Goal: Information Seeking & Learning: Understand process/instructions

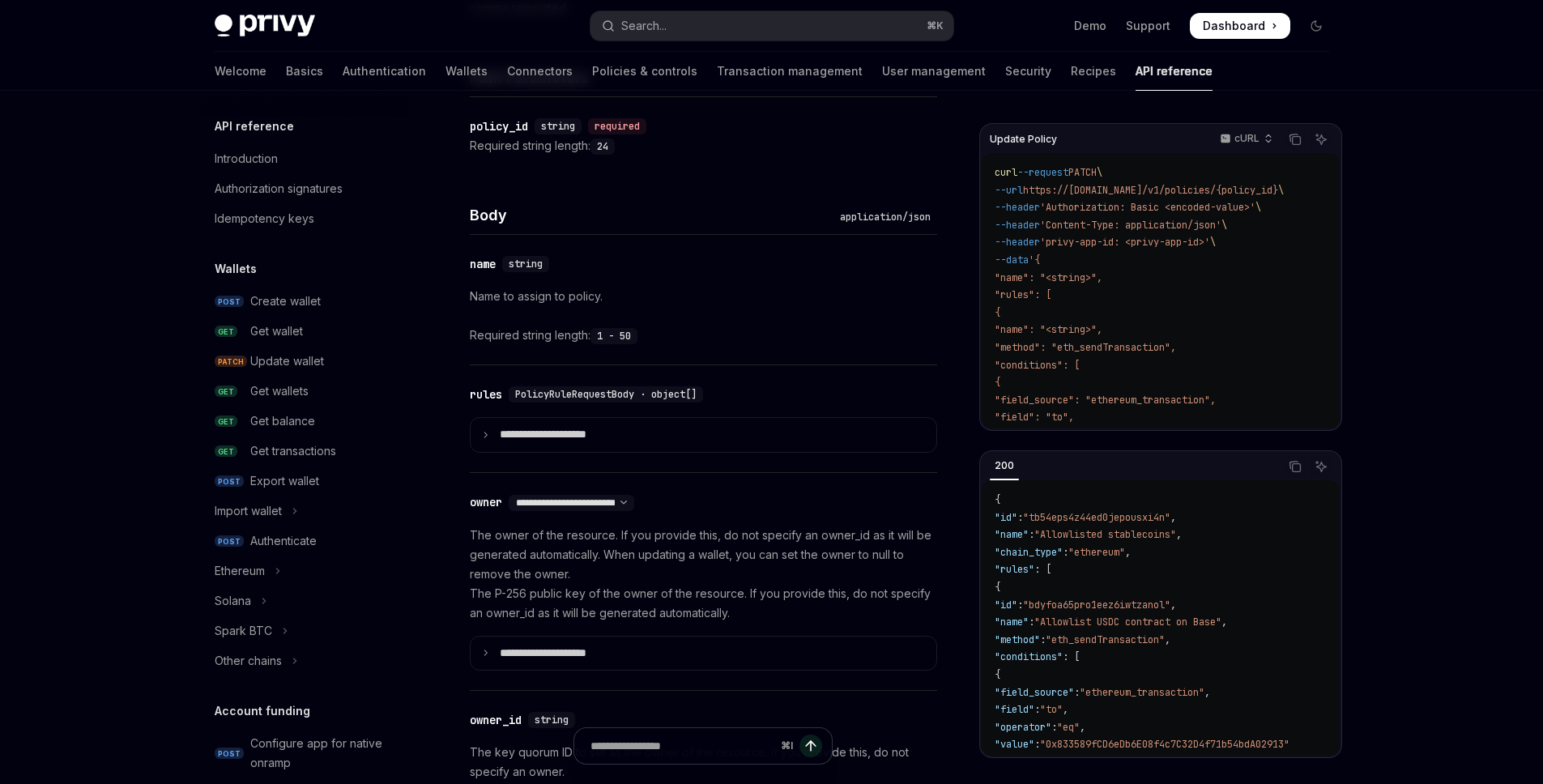
scroll to position [667, 0]
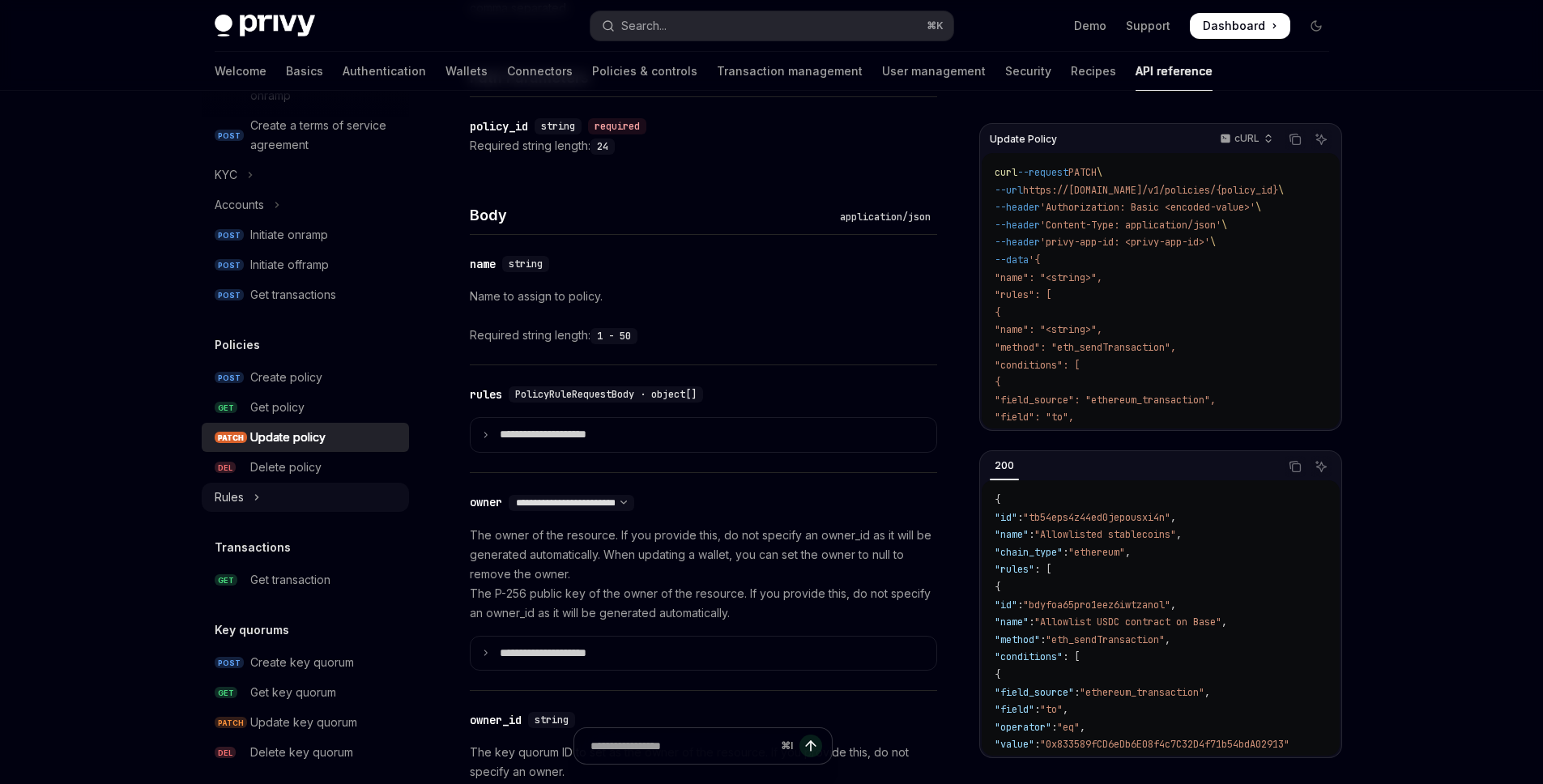
click at [249, 496] on button "Rules" at bounding box center [304, 497] width 207 height 30
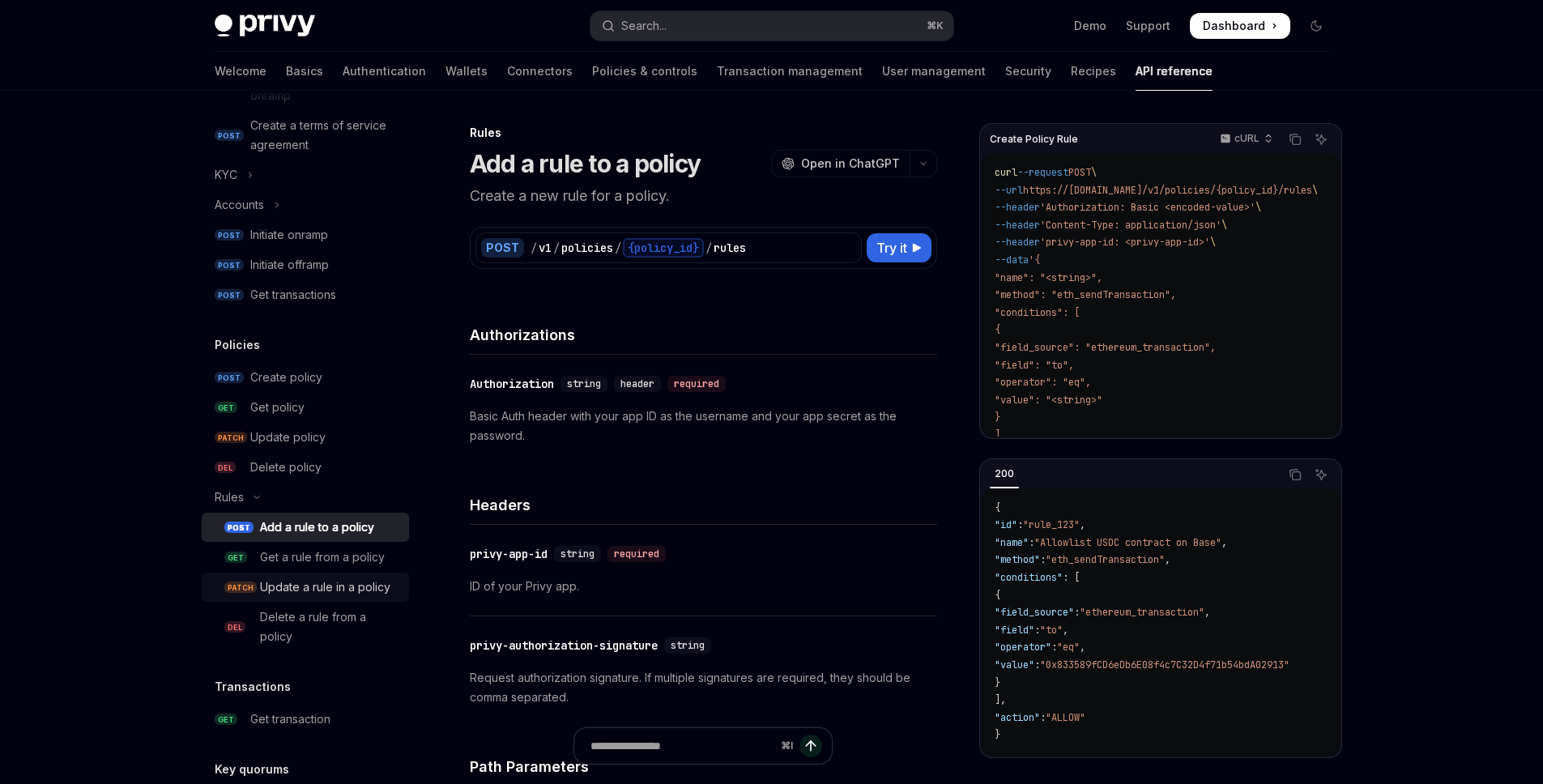
click at [323, 597] on div "Update a rule in a policy" at bounding box center [324, 587] width 131 height 19
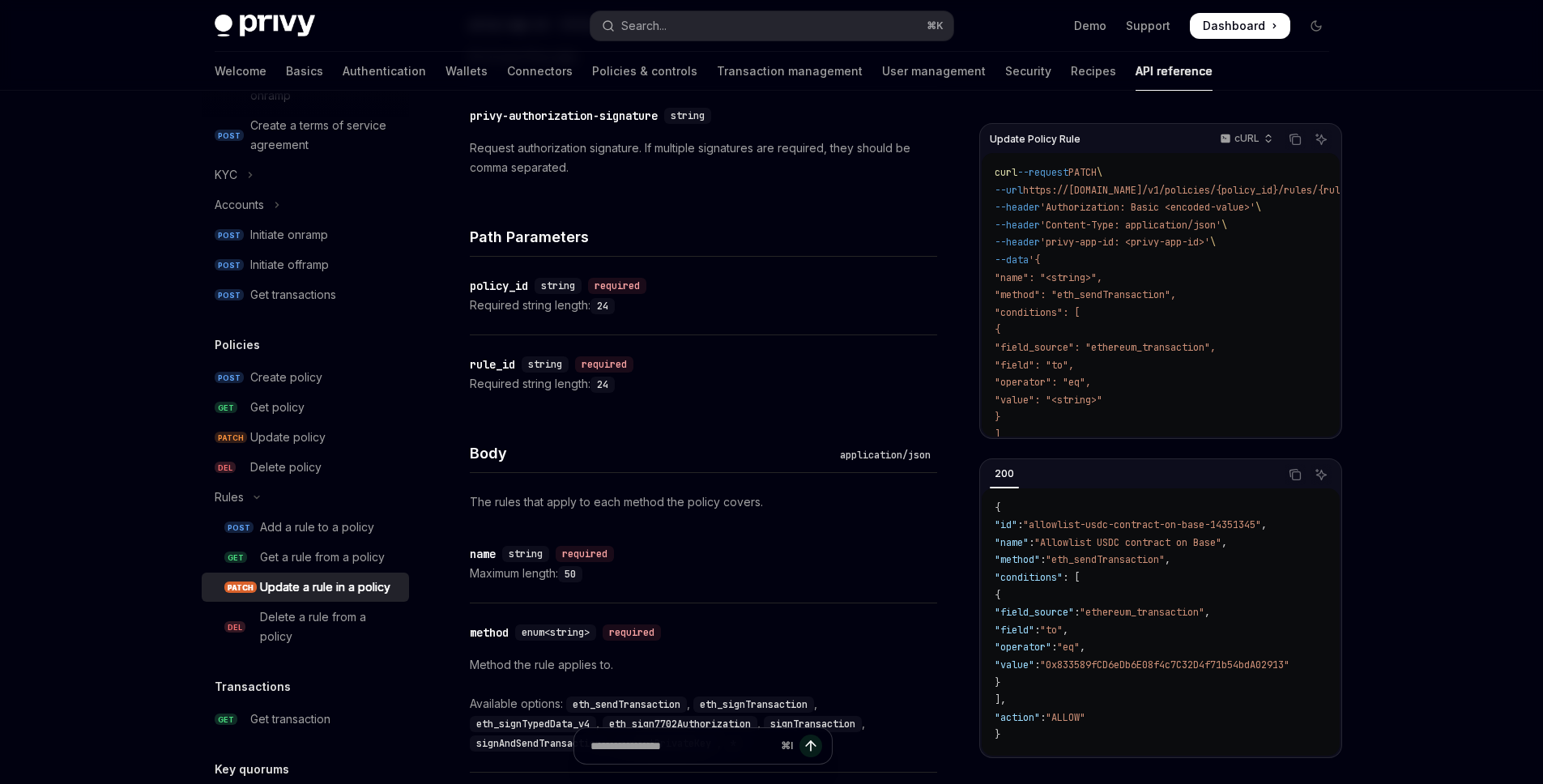
scroll to position [600, 0]
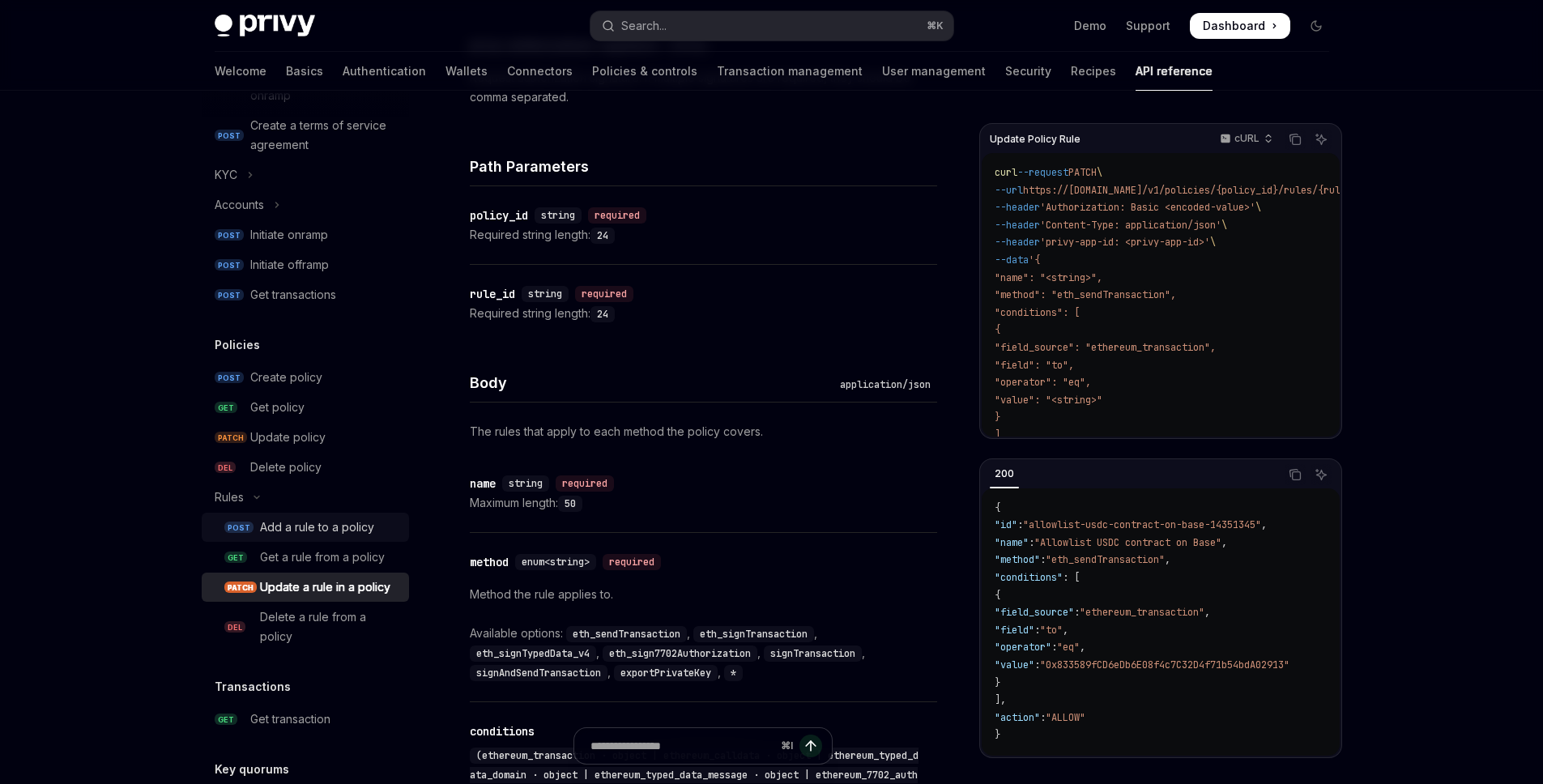
click at [341, 531] on div "Add a rule to a policy" at bounding box center [317, 526] width 115 height 19
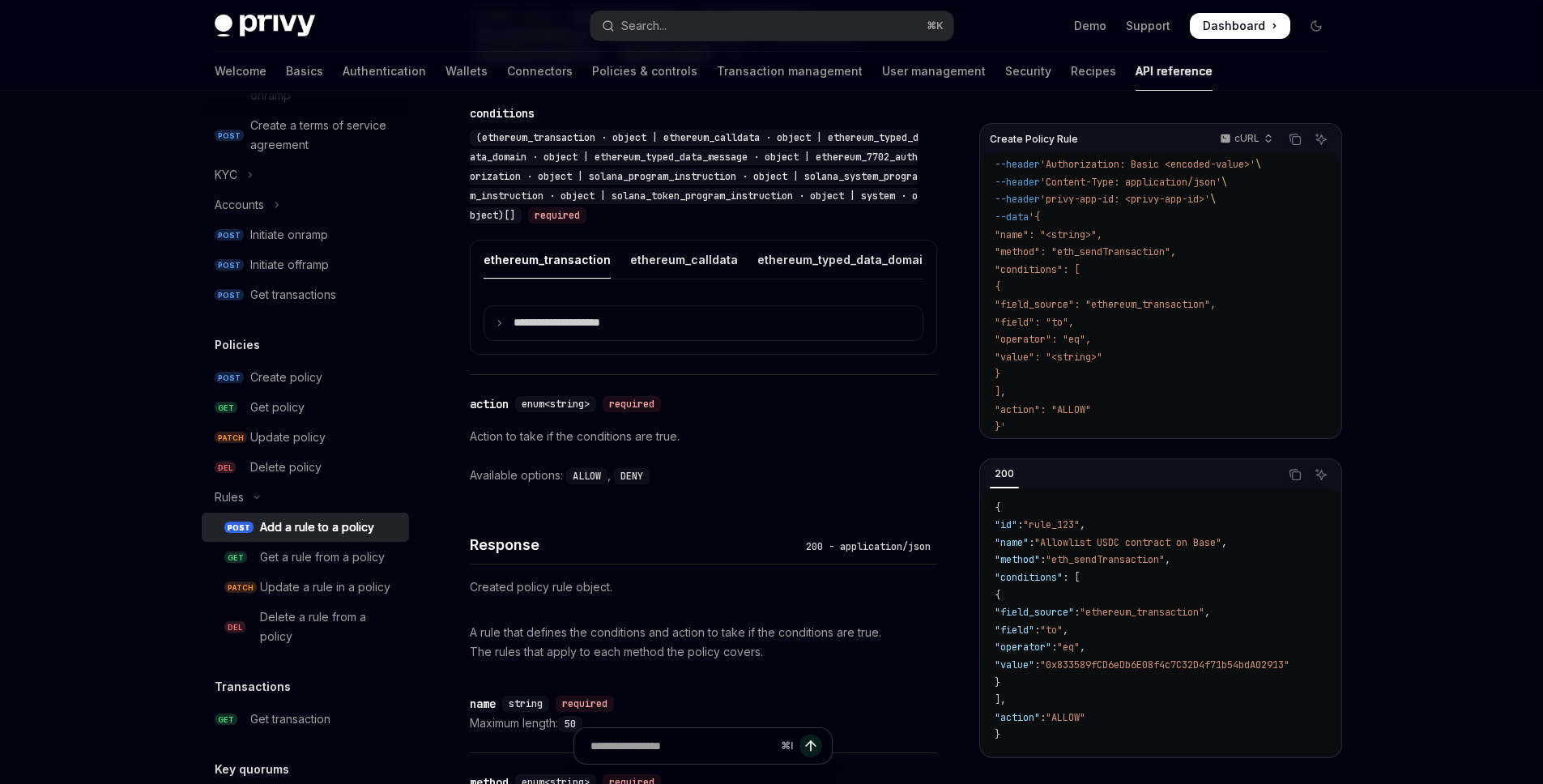
scroll to position [1160, 0]
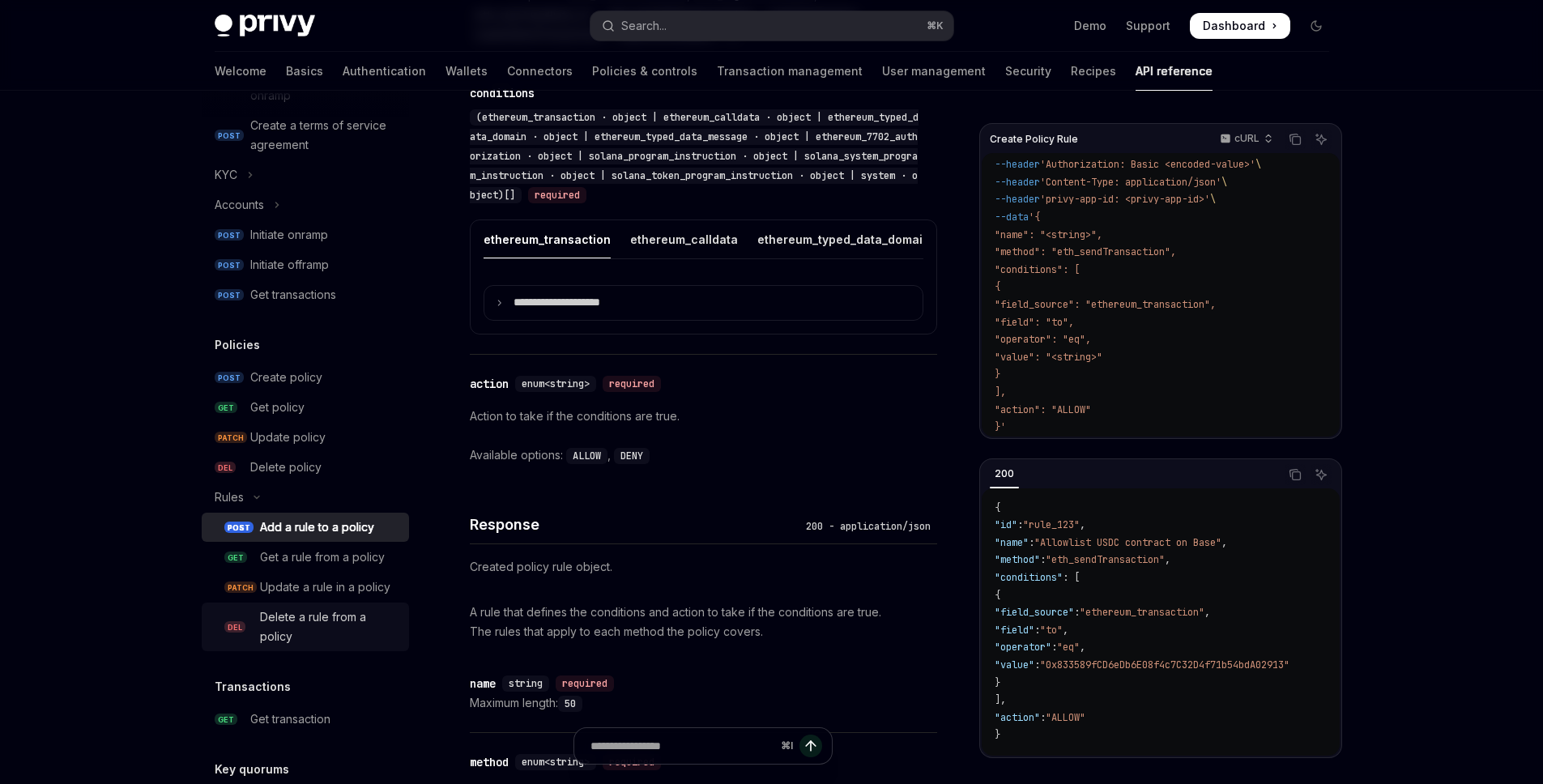
click at [314, 646] on div "Delete a rule from a policy" at bounding box center [329, 627] width 139 height 39
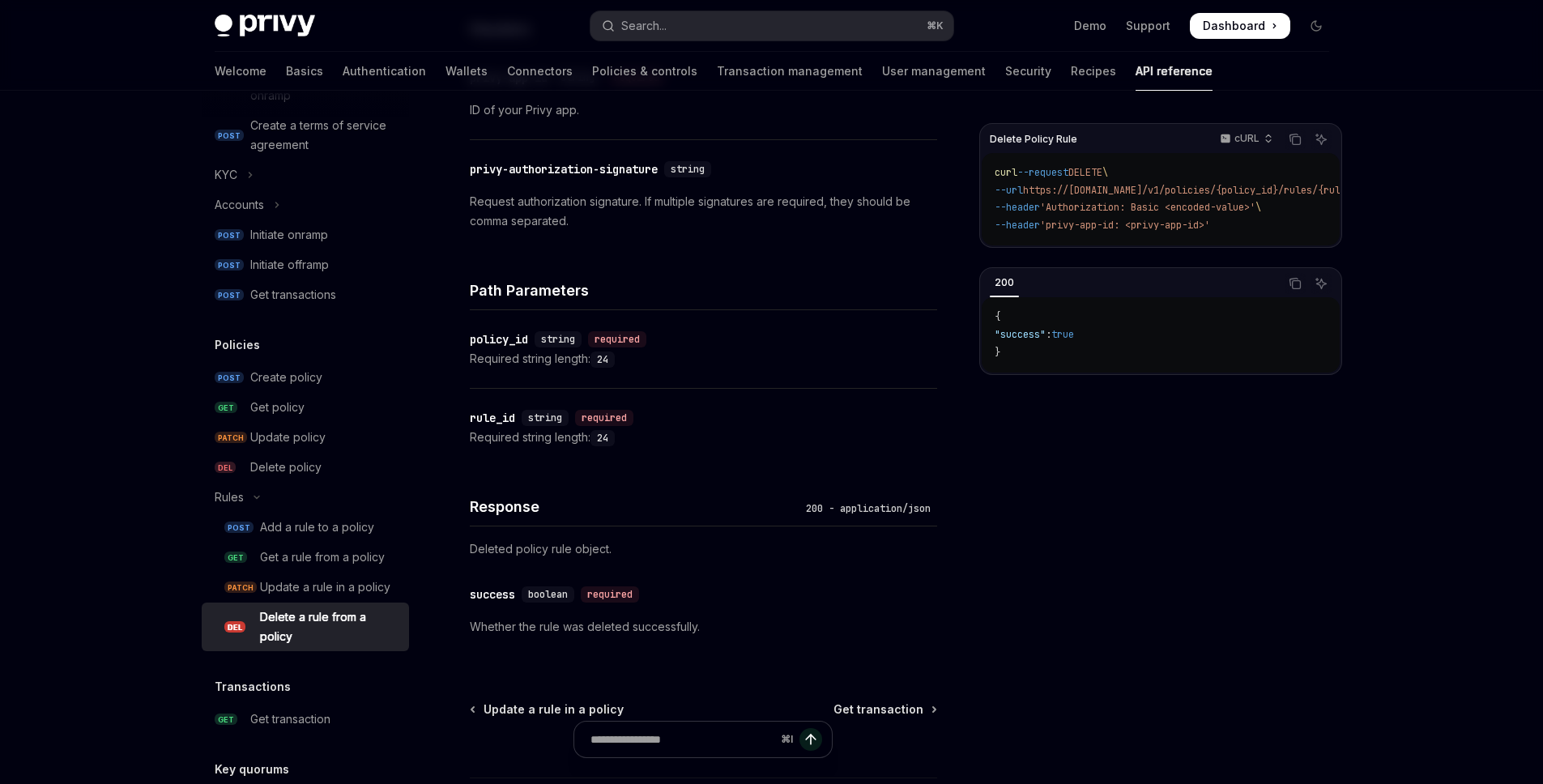
scroll to position [527, 0]
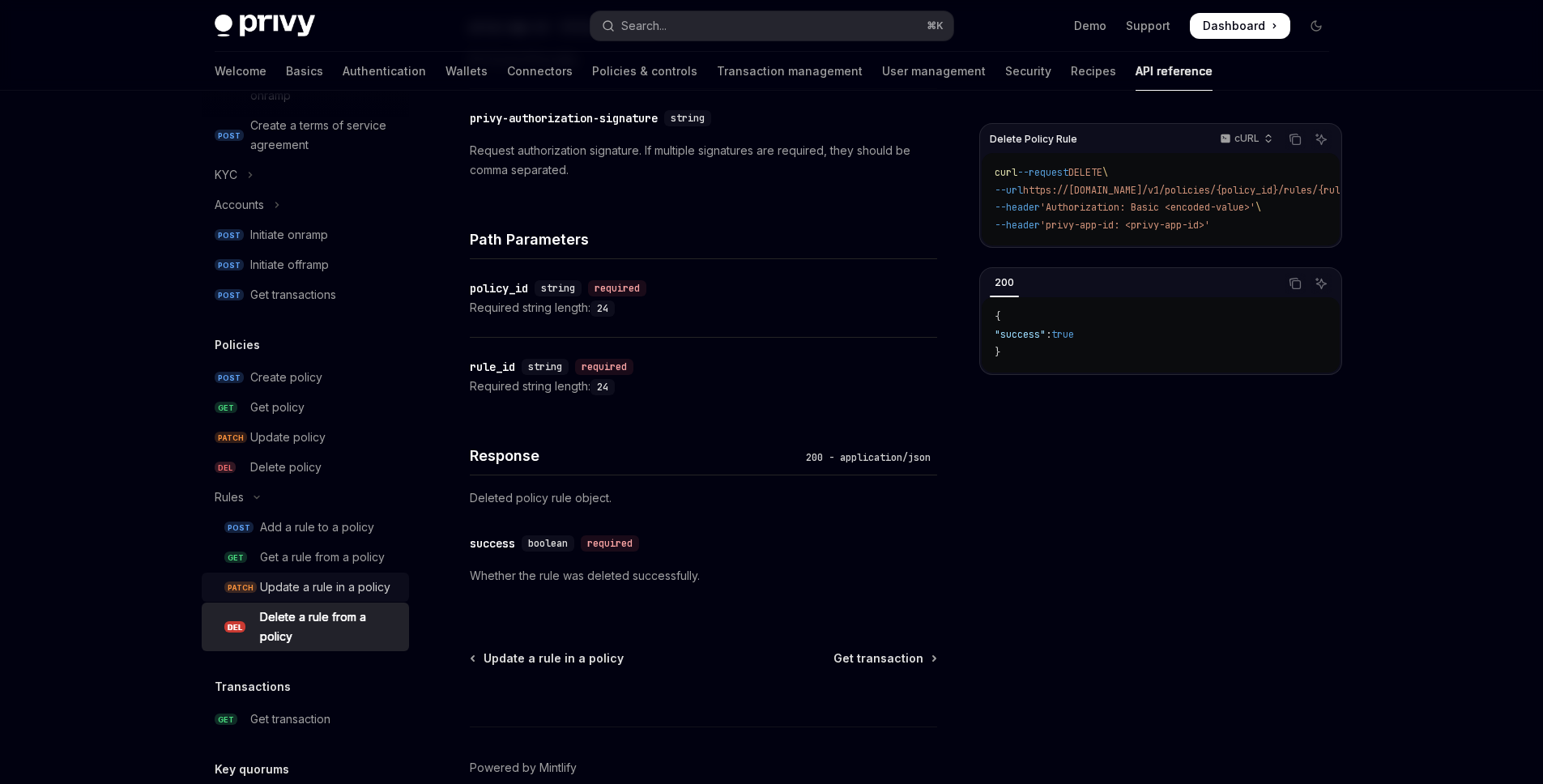
click at [297, 592] on div "Update a rule in a policy" at bounding box center [324, 587] width 131 height 19
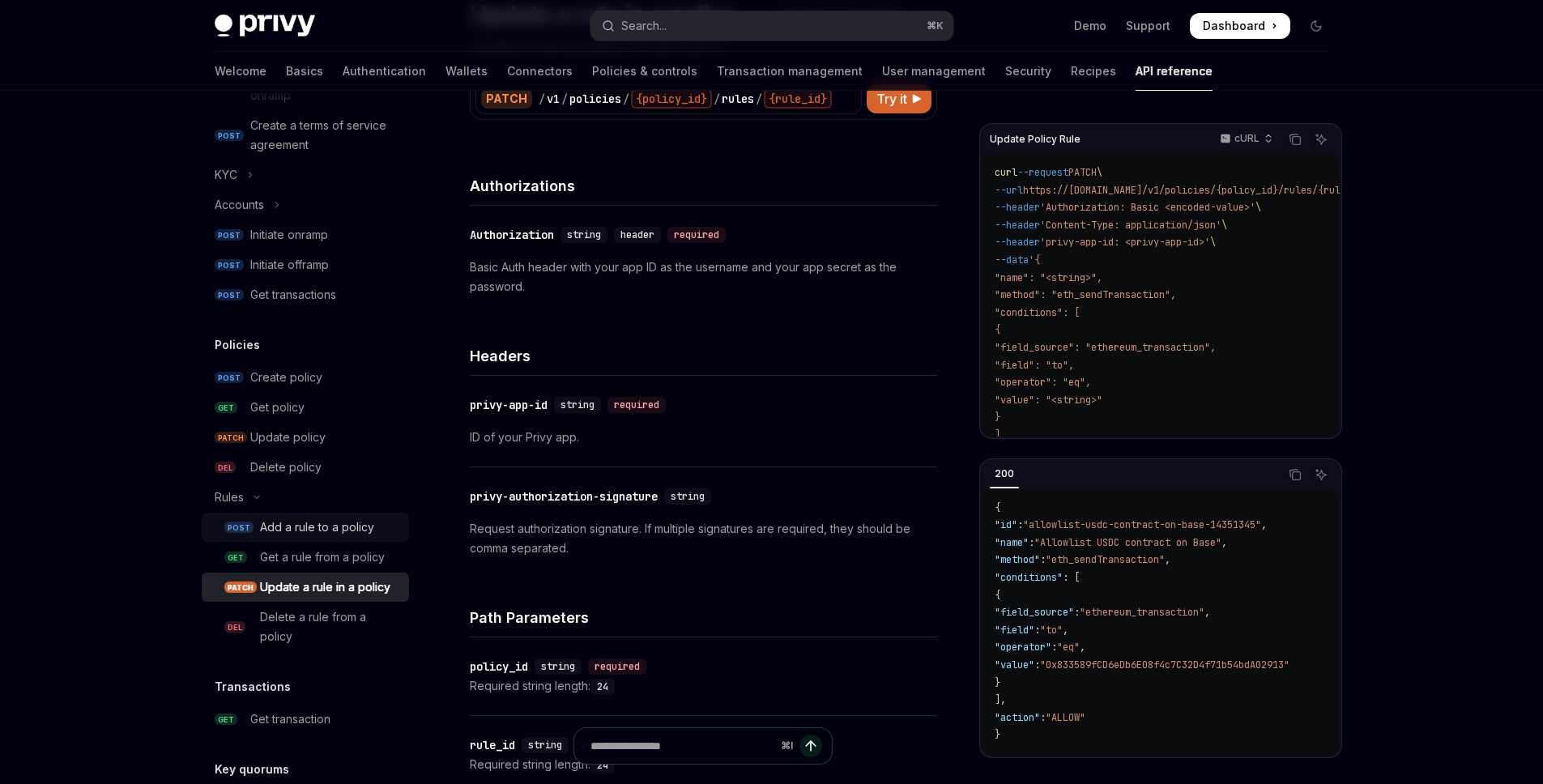
click at [319, 533] on div "Add a rule to a policy" at bounding box center [317, 526] width 115 height 19
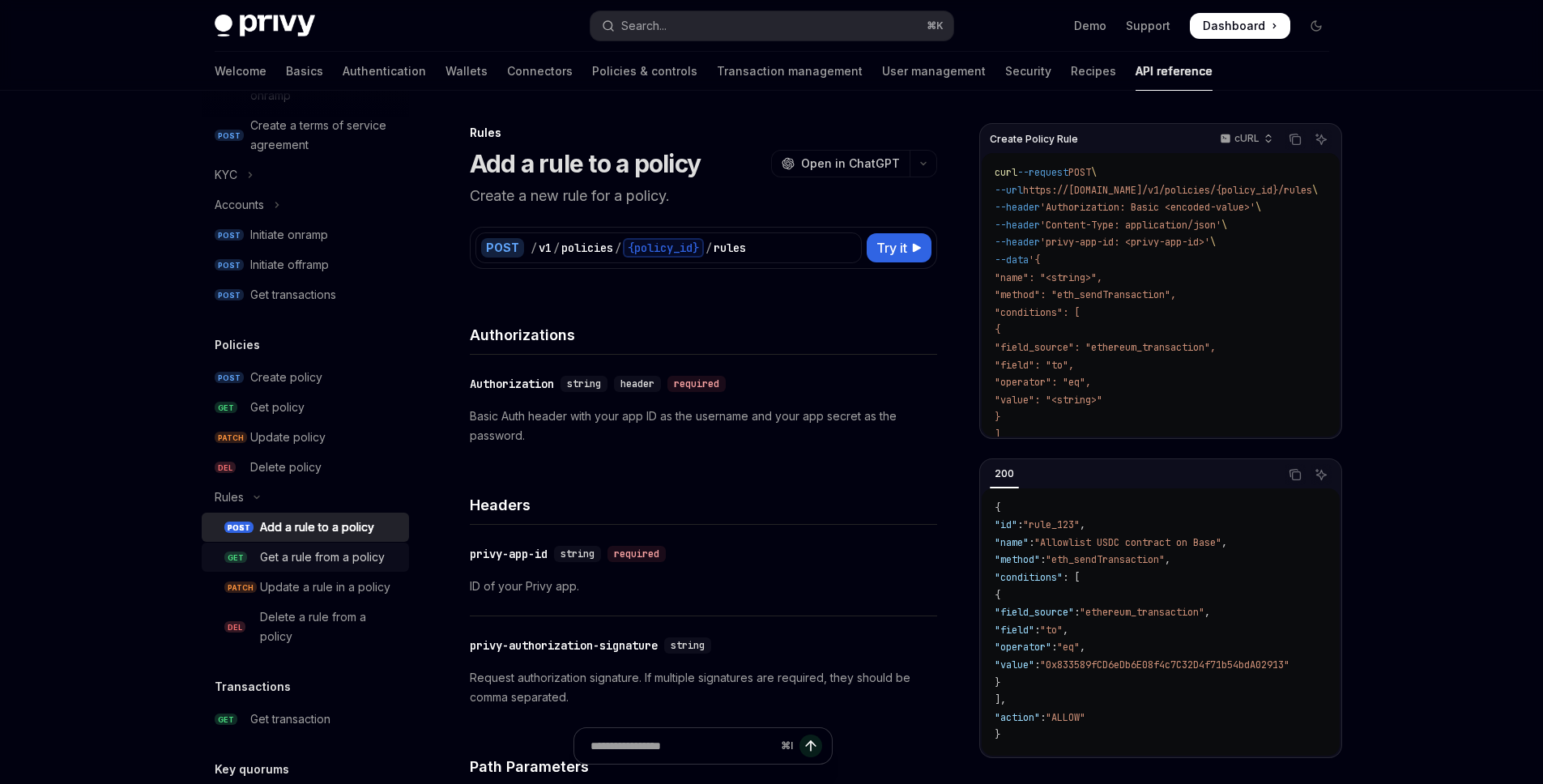
click at [318, 558] on div "Get a rule from a policy" at bounding box center [322, 557] width 125 height 19
type textarea "*"
